Goal: Use online tool/utility: Utilize a website feature to perform a specific function

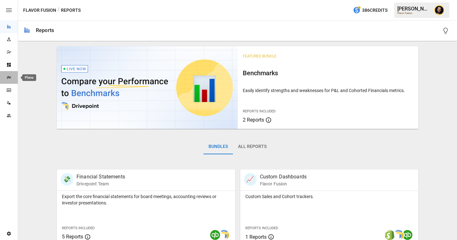
click at [11, 80] on div "Plans" at bounding box center [9, 77] width 18 height 5
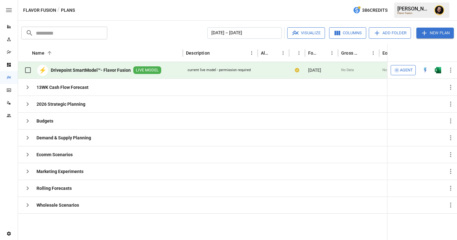
click at [400, 69] on span "Agent" at bounding box center [406, 70] width 13 height 7
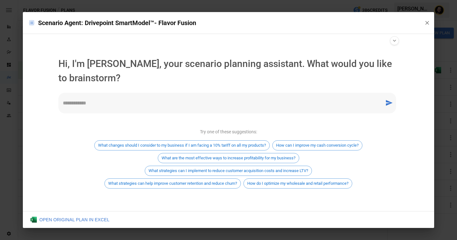
click at [111, 105] on textarea at bounding box center [222, 102] width 318 height 7
click at [186, 108] on div "**********" at bounding box center [227, 103] width 338 height 21
click at [234, 100] on textarea "**********" at bounding box center [222, 102] width 318 height 7
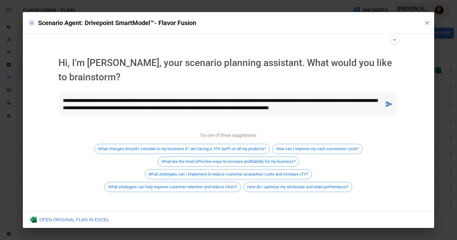
type textarea "**********"
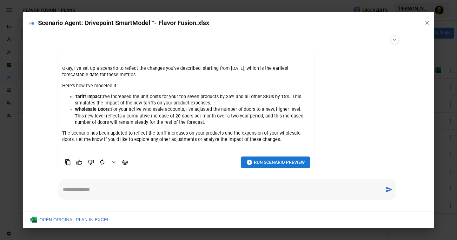
scroll to position [57, 0]
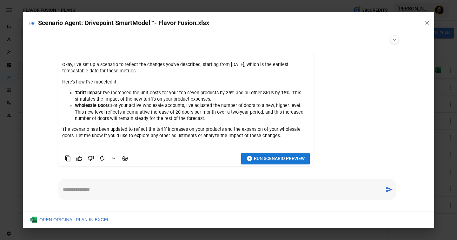
click at [145, 195] on div "* ​" at bounding box center [227, 189] width 338 height 21
click at [263, 159] on span "Run Scenario Preview" at bounding box center [279, 159] width 51 height 8
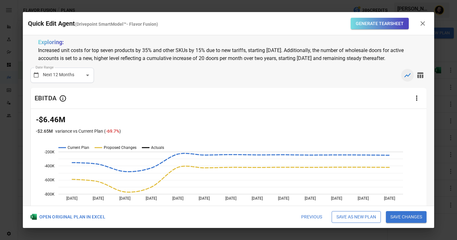
click at [368, 25] on button "Generate Tearsheet" at bounding box center [380, 24] width 58 height 12
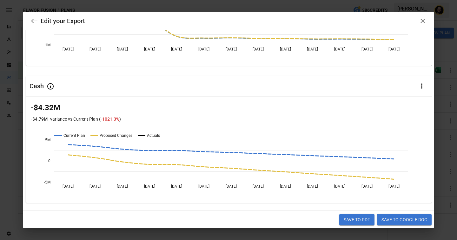
scroll to position [462, 0]
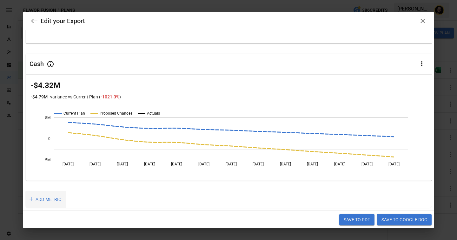
click at [52, 199] on button "+ ADD METRIC" at bounding box center [45, 199] width 41 height 17
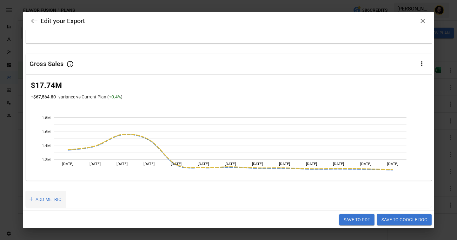
click at [65, 199] on button "+ ADD METRIC" at bounding box center [45, 199] width 41 height 17
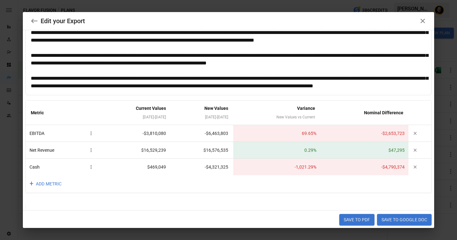
scroll to position [40, 0]
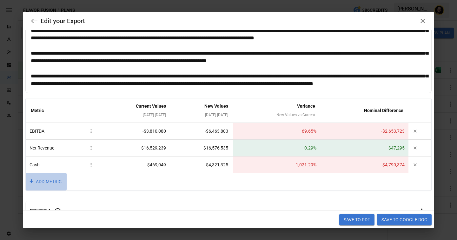
click at [52, 180] on button "+ ADD METRIC" at bounding box center [46, 181] width 41 height 17
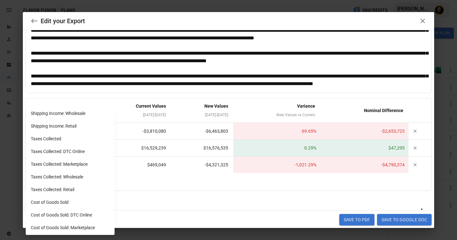
scroll to position [546, 0]
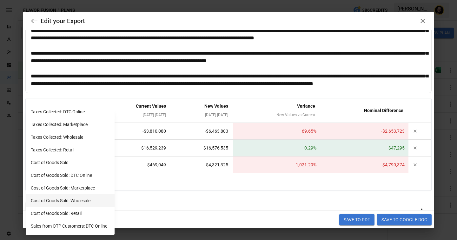
click at [62, 197] on li "Cost of Goods Sold: Wholesale" at bounding box center [70, 200] width 89 height 13
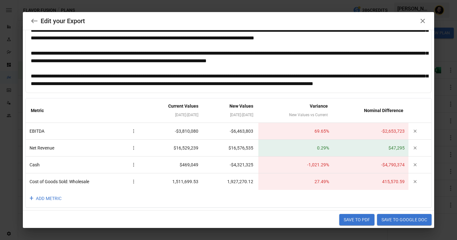
click at [49, 197] on button "+ ADD METRIC" at bounding box center [46, 198] width 41 height 17
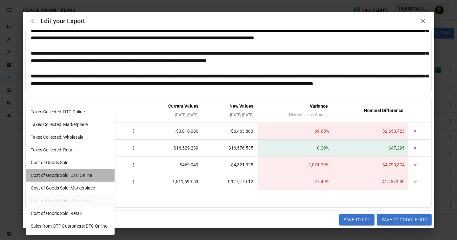
click at [61, 173] on li "Cost of Goods Sold: DTC Online" at bounding box center [70, 175] width 89 height 13
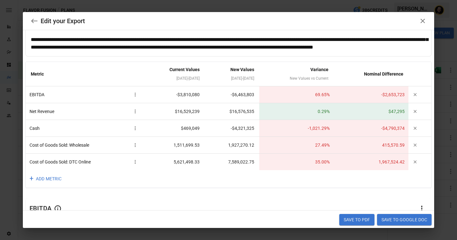
scroll to position [76, 0]
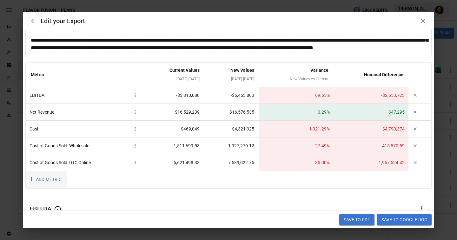
click at [47, 178] on button "+ ADD METRIC" at bounding box center [46, 179] width 41 height 17
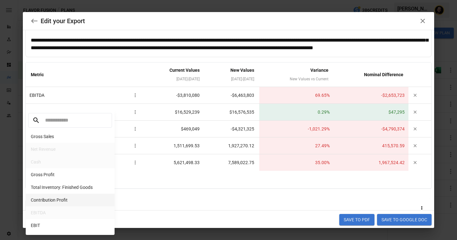
scroll to position [30, 0]
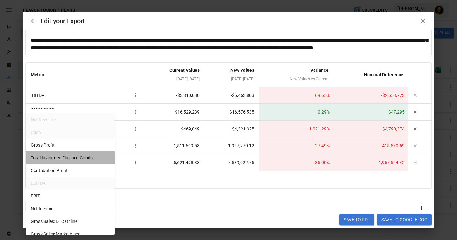
click at [71, 159] on li "Total Inventory: Finished Goods" at bounding box center [70, 157] width 89 height 13
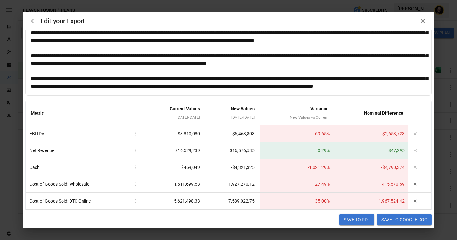
scroll to position [57, 0]
